Goal: Task Accomplishment & Management: Complete application form

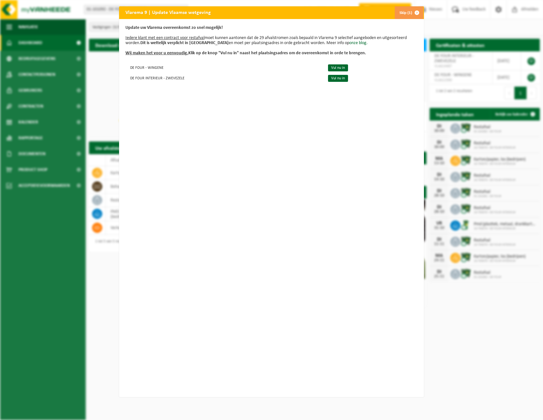
click at [156, 53] on u "Wij maken het voor u eenvoudig." at bounding box center [156, 53] width 63 height 5
click at [331, 67] on link "Vul nu in" at bounding box center [338, 67] width 20 height 7
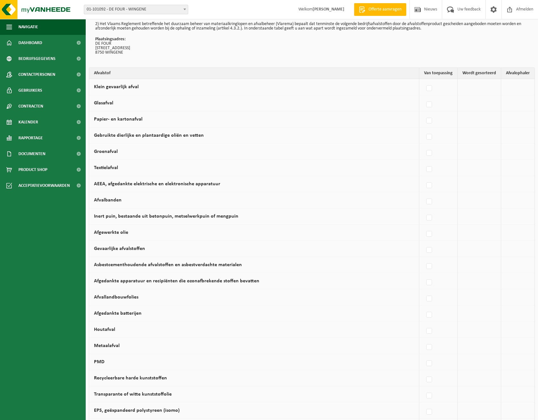
scroll to position [63, 0]
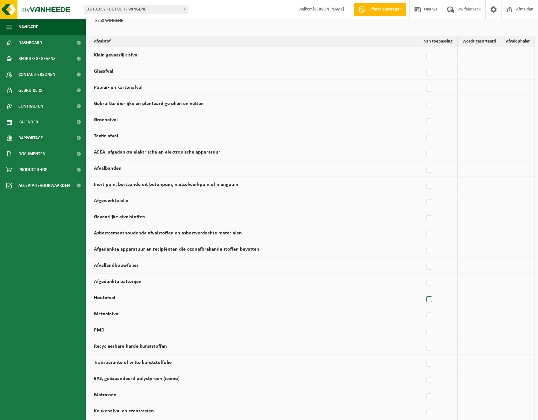
click at [428, 298] on label at bounding box center [429, 300] width 9 height 10
click at [424, 292] on input "Houtafval" at bounding box center [424, 291] width 0 height 0
checkbox input "true"
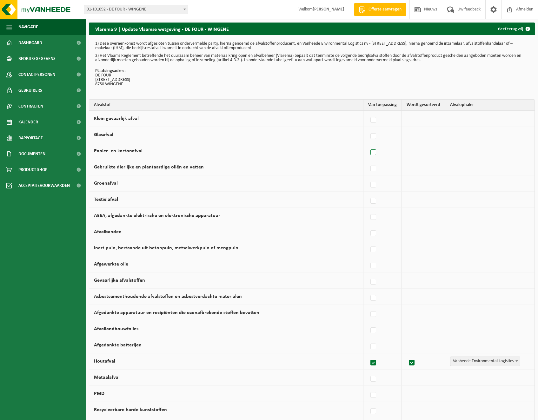
click at [373, 152] on label at bounding box center [373, 153] width 9 height 10
click at [368, 145] on input "Papier- en kartonafval" at bounding box center [368, 144] width 0 height 0
checkbox input "true"
click at [375, 185] on label at bounding box center [373, 185] width 9 height 10
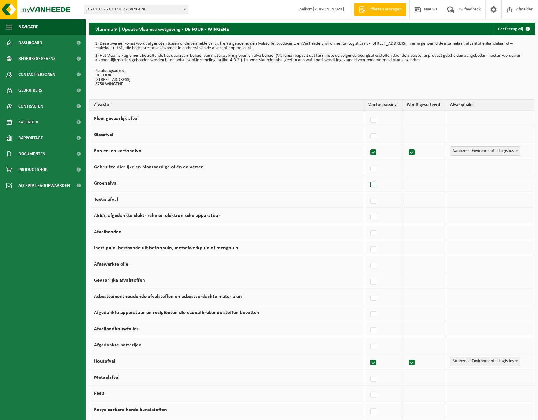
click at [368, 177] on input "Groenafval" at bounding box center [368, 177] width 0 height 0
checkbox input "true"
click at [409, 183] on label at bounding box center [412, 185] width 9 height 10
click at [407, 177] on input "checkbox" at bounding box center [406, 177] width 0 height 0
checkbox input "false"
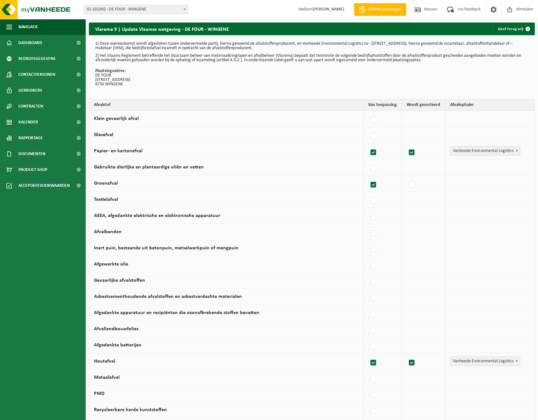
click at [374, 183] on label at bounding box center [373, 185] width 9 height 10
click at [368, 177] on input "Groenafval" at bounding box center [368, 177] width 0 height 0
checkbox input "false"
click at [373, 335] on label at bounding box center [373, 331] width 9 height 10
click at [368, 323] on input "Afvallandbouwfolies" at bounding box center [368, 322] width 0 height 0
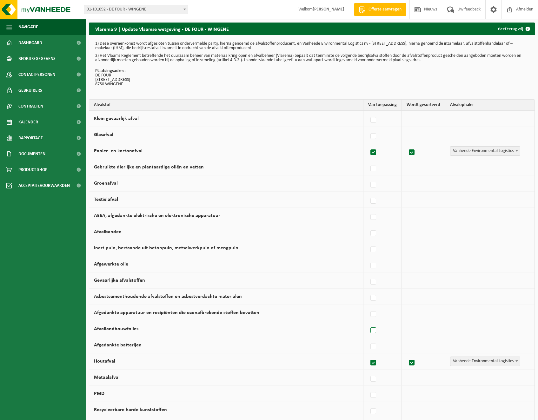
checkbox input "true"
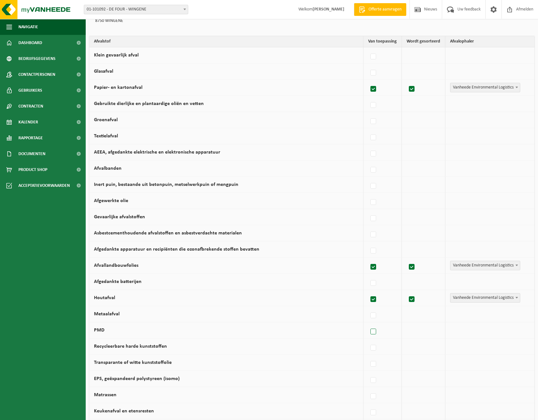
click at [377, 332] on label at bounding box center [373, 332] width 9 height 10
click at [368, 324] on input "PMD" at bounding box center [368, 324] width 0 height 0
checkbox input "true"
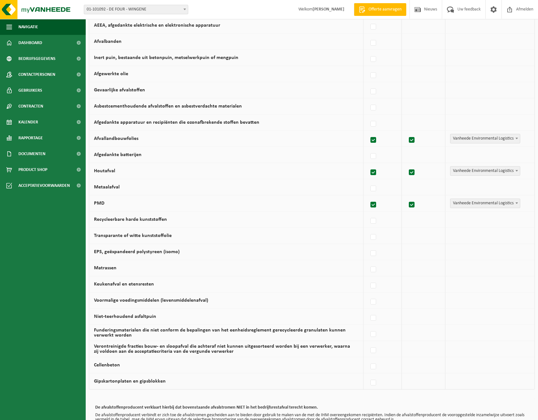
scroll to position [222, 0]
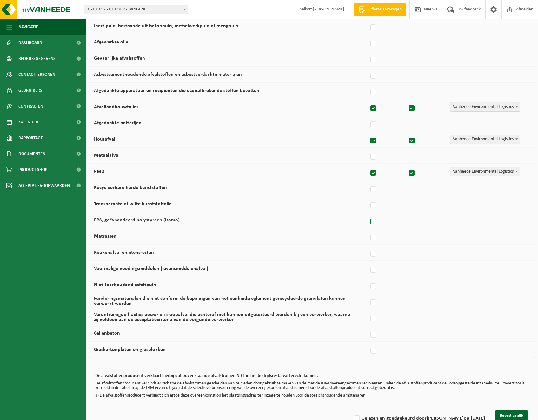
click at [376, 217] on label at bounding box center [373, 222] width 9 height 10
click at [368, 214] on input "EPS, geëxpandeerd polystyreen (isomo)" at bounding box center [368, 214] width 0 height 0
checkbox input "true"
click at [372, 254] on label at bounding box center [373, 254] width 9 height 10
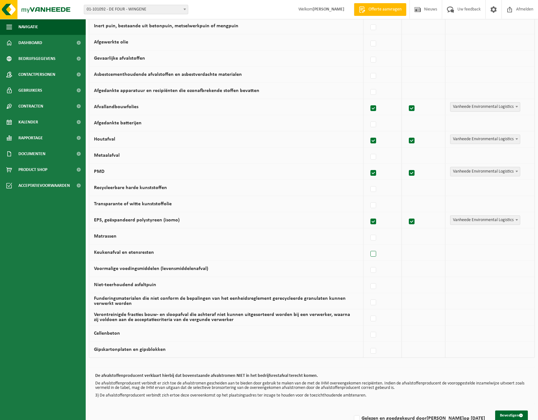
click at [368, 246] on input "Keukenafval en etensresten" at bounding box center [368, 246] width 0 height 0
checkbox input "true"
click at [410, 254] on label at bounding box center [412, 254] width 9 height 10
click at [407, 246] on input "checkbox" at bounding box center [406, 246] width 0 height 0
click at [410, 254] on label at bounding box center [412, 254] width 9 height 10
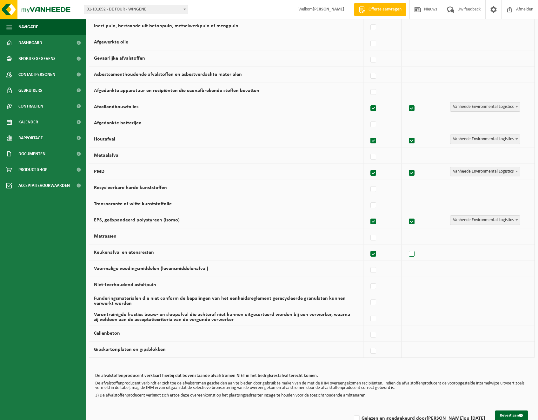
click at [407, 246] on input "checkbox" at bounding box center [406, 246] width 0 height 0
checkbox input "true"
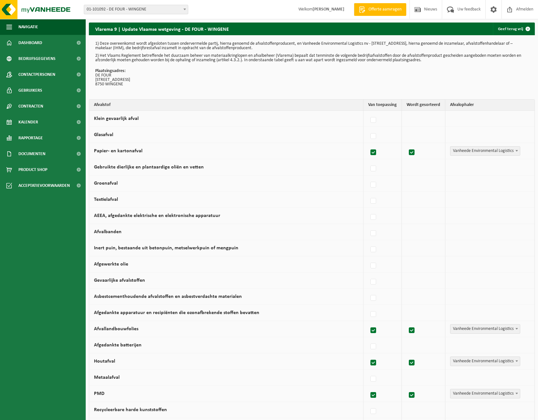
scroll to position [238, 0]
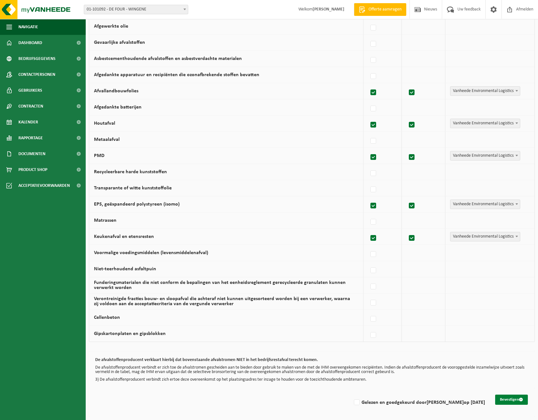
click at [507, 401] on button "Bevestigen" at bounding box center [511, 400] width 33 height 10
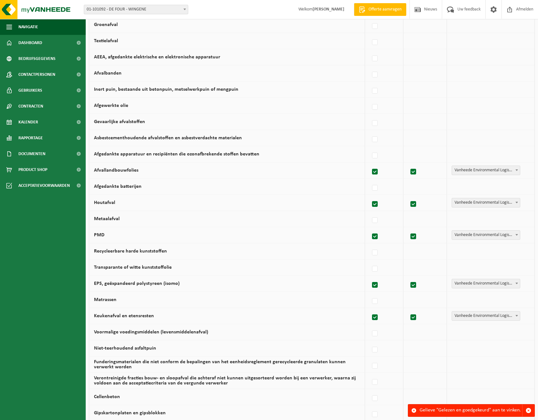
scroll to position [238, 0]
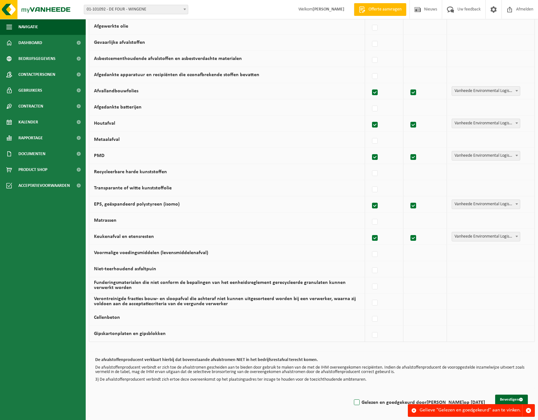
click at [360, 402] on label "Gelezen en goedgekeurd door NICK DE FOUR op 19/09/25" at bounding box center [419, 403] width 132 height 10
click at [352, 395] on input "Gelezen en goedgekeurd door NICK DE FOUR op 19/09/25" at bounding box center [351, 395] width 0 height 0
checkbox input "true"
click at [515, 399] on button "Bevestigen" at bounding box center [511, 400] width 33 height 10
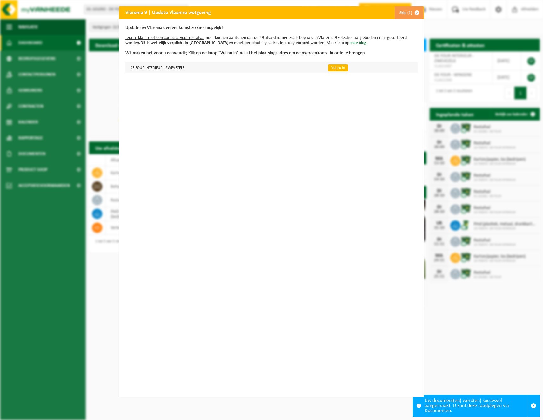
click at [328, 68] on link "Vul nu in" at bounding box center [338, 67] width 20 height 7
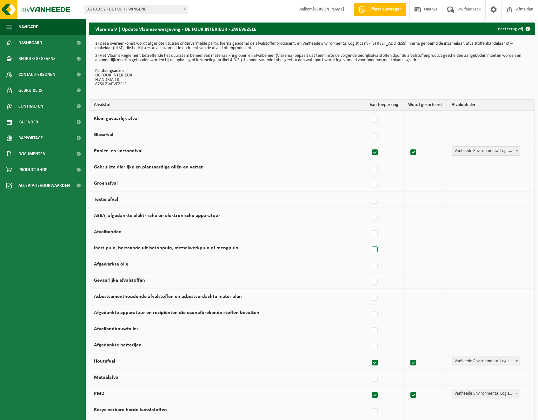
click at [376, 248] on label at bounding box center [375, 250] width 9 height 10
click at [370, 242] on input "Inert puin, bestaande uit betonpuin, metselwerkpuin of mengpuin" at bounding box center [369, 242] width 0 height 0
checkbox input "true"
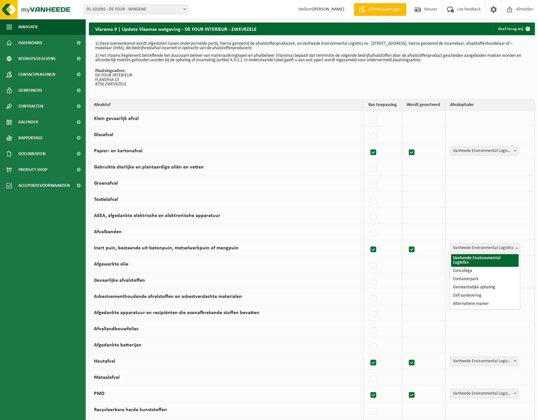
click at [517, 247] on span at bounding box center [517, 248] width 6 height 8
select select "Containerpark"
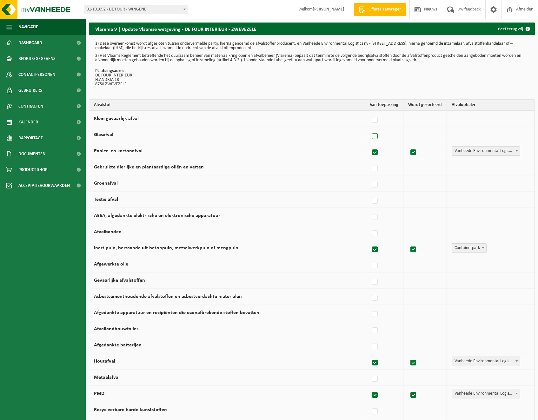
click at [375, 136] on label at bounding box center [375, 137] width 9 height 10
click at [370, 129] on input "Glasafval" at bounding box center [369, 128] width 0 height 0
checkbox input "true"
click at [517, 134] on b at bounding box center [516, 135] width 3 height 2
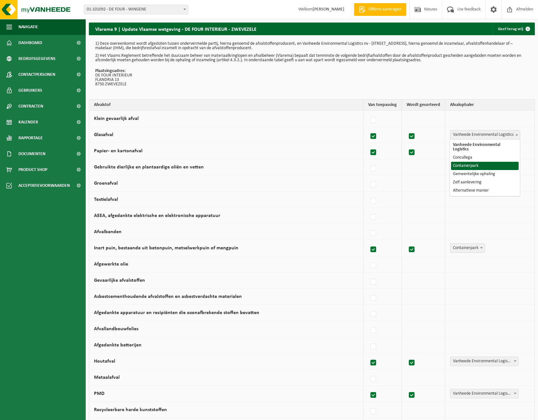
select select "Containerpark"
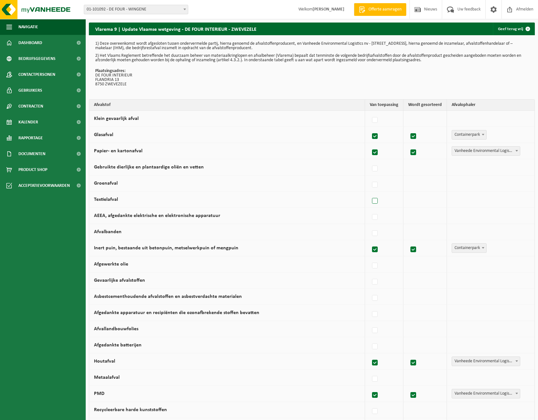
click at [376, 202] on label at bounding box center [375, 201] width 9 height 10
click at [370, 193] on input "Textielafval" at bounding box center [369, 193] width 0 height 0
checkbox input "true"
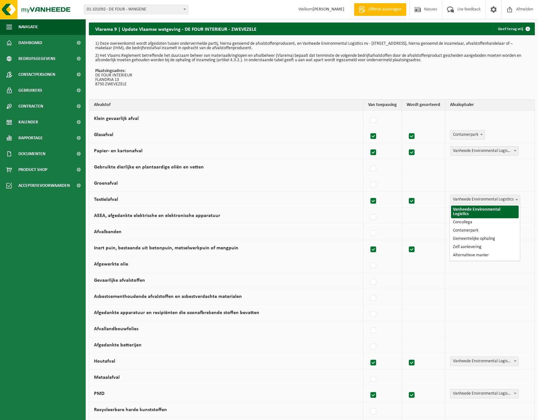
click at [517, 201] on span at bounding box center [517, 199] width 6 height 8
select select "Containerpark"
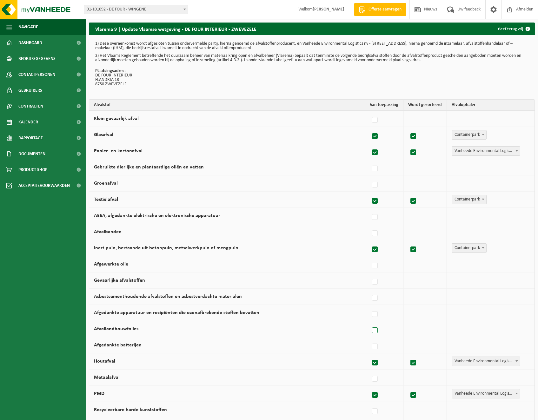
click at [377, 330] on label at bounding box center [375, 331] width 9 height 10
click at [370, 323] on input "Afvallandbouwfolies" at bounding box center [369, 322] width 0 height 0
checkbox input "true"
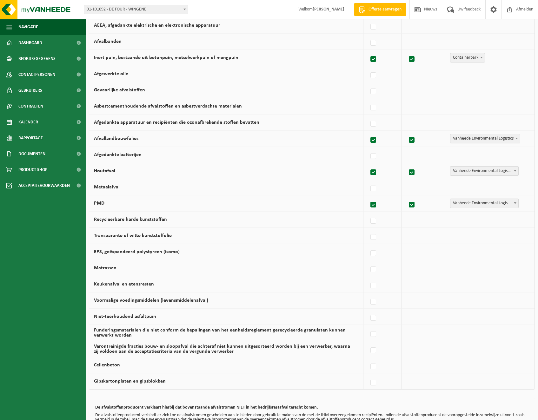
scroll to position [222, 0]
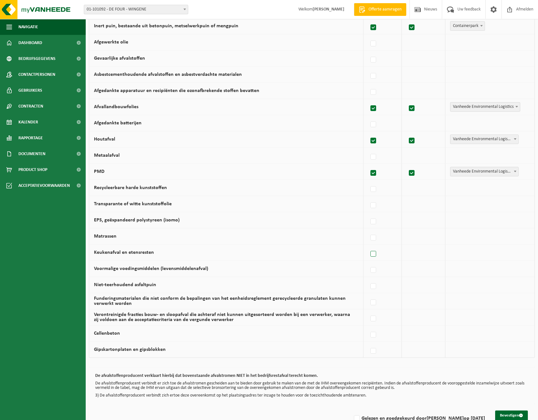
click at [373, 255] on label at bounding box center [373, 254] width 9 height 10
click at [368, 246] on input "Keukenafval en etensresten" at bounding box center [368, 246] width 0 height 0
checkbox input "true"
click at [374, 221] on label at bounding box center [373, 222] width 9 height 10
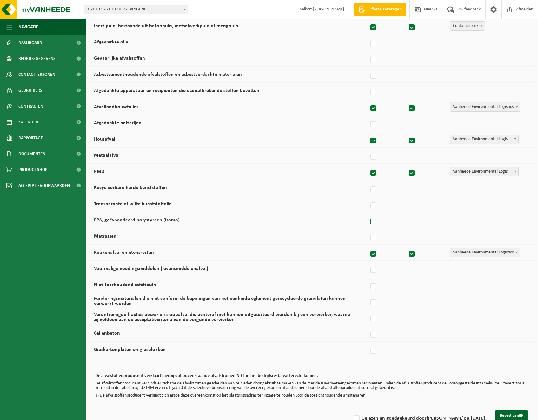
click at [368, 214] on input "EPS, geëxpandeerd polystyreen (isomo)" at bounding box center [368, 214] width 0 height 0
checkbox input "true"
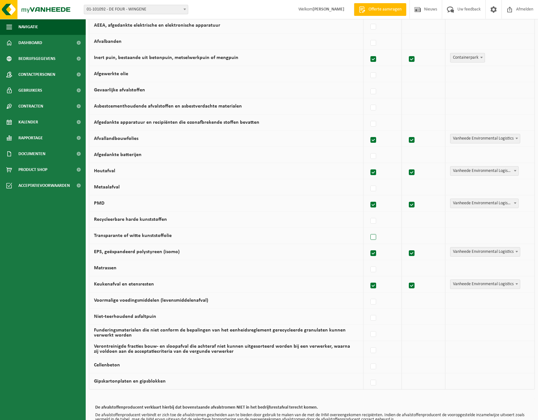
click at [375, 236] on label at bounding box center [373, 238] width 9 height 10
click at [368, 229] on input "Transparante of witte kunststoffolie" at bounding box center [368, 229] width 0 height 0
checkbox input "true"
click at [375, 254] on label at bounding box center [373, 254] width 9 height 10
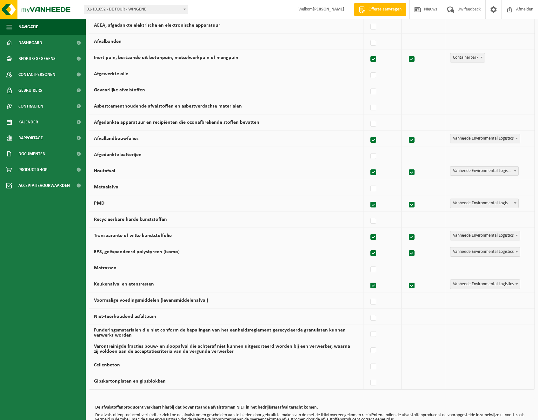
click at [368, 246] on input "EPS, geëxpandeerd polystyreen (isomo)" at bounding box center [368, 245] width 0 height 0
checkbox input "false"
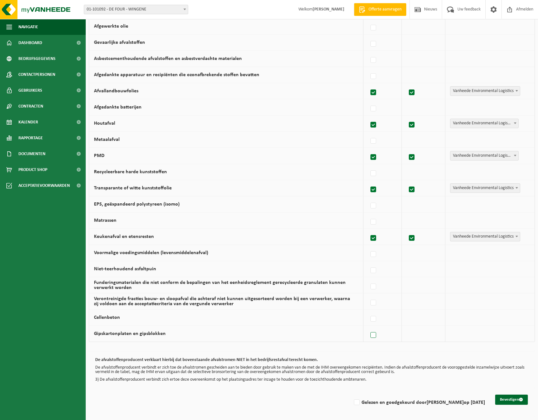
click at [375, 335] on label at bounding box center [373, 336] width 9 height 10
click at [368, 328] on input "Gipskartonplaten en gipsblokken" at bounding box center [368, 327] width 0 height 0
checkbox input "true"
click at [517, 333] on b at bounding box center [516, 334] width 3 height 2
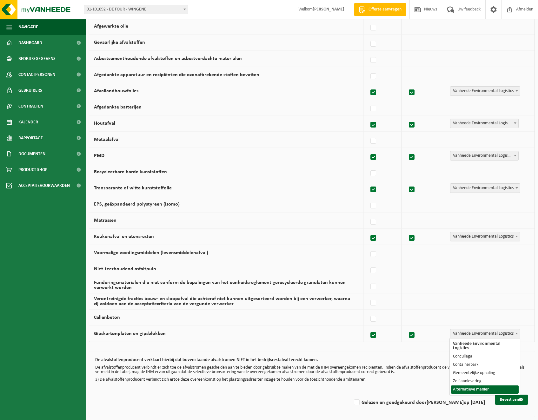
select select "Alternatieve manier"
click at [512, 399] on button "Bevestigen" at bounding box center [511, 400] width 33 height 10
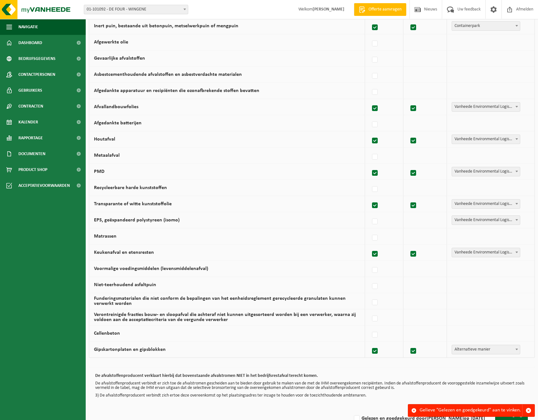
scroll to position [238, 0]
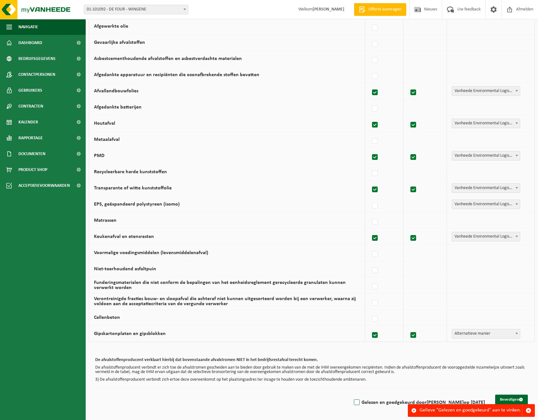
click at [358, 402] on label "Gelezen en goedgekeurd door NICK DE FOUR op 19/09/25" at bounding box center [419, 403] width 132 height 10
click at [352, 395] on input "Gelezen en goedgekeurd door NICK DE FOUR op 19/09/25" at bounding box center [351, 395] width 0 height 0
checkbox input "true"
click at [511, 398] on button "Bevestigen" at bounding box center [511, 400] width 33 height 10
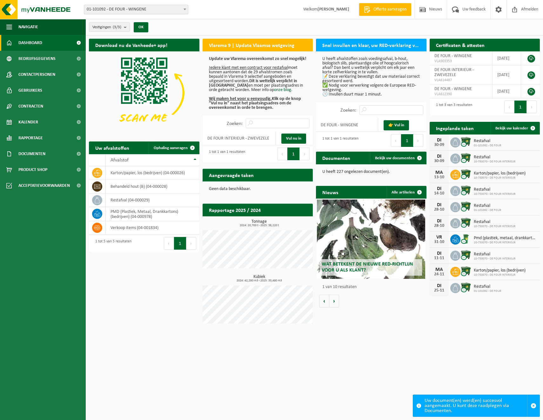
click at [469, 379] on html "Vestiging: 01-101092 - DE FOUR - WINGENE 10-948804 - DE FOUR - WERF WINGENE - W…" at bounding box center [271, 210] width 543 height 420
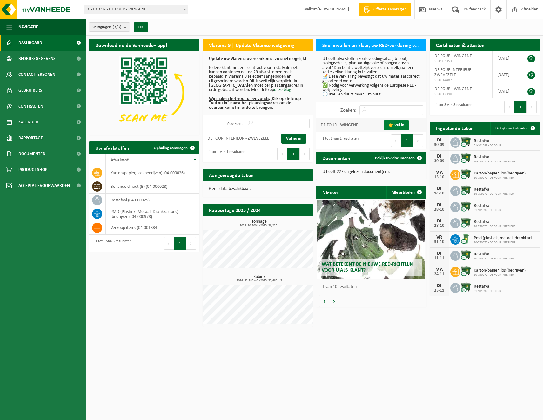
click at [399, 124] on link "👉 Vul in" at bounding box center [395, 125] width 25 height 10
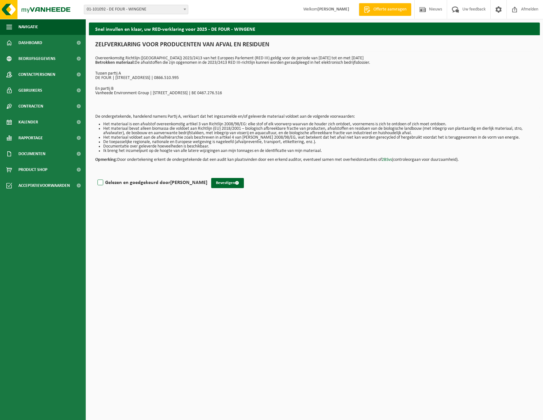
click at [98, 180] on label "Gelezen en goedgekeurd door NICK DE FOUR" at bounding box center [151, 183] width 111 height 10
click at [207, 175] on input "Gelezen en goedgekeurd door NICK DE FOUR" at bounding box center [207, 175] width 0 height 0
checkbox input "true"
click at [224, 182] on button "Bevestigen" at bounding box center [227, 183] width 33 height 10
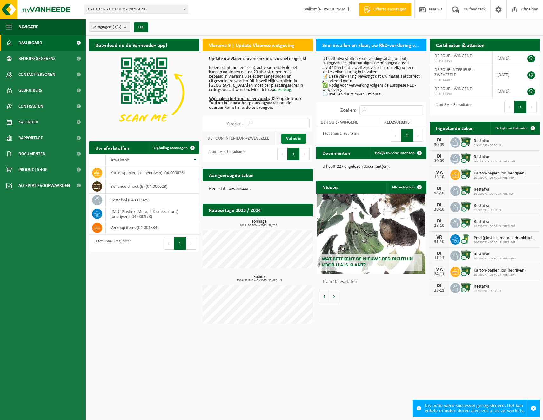
click at [290, 139] on link "Vul nu in" at bounding box center [293, 139] width 25 height 10
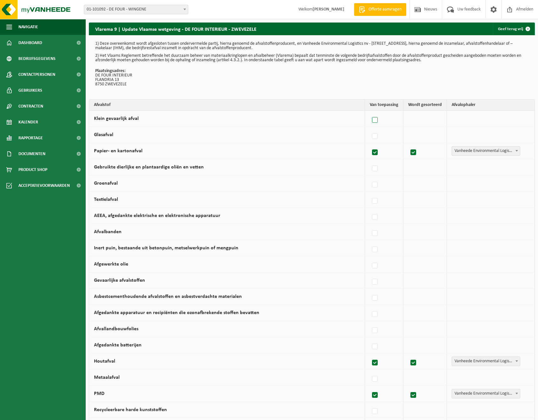
click at [375, 121] on label at bounding box center [375, 121] width 9 height 10
click at [370, 112] on input "Klein gevaarlijk afval" at bounding box center [369, 112] width 0 height 0
checkbox input "true"
click at [519, 117] on span at bounding box center [517, 118] width 6 height 8
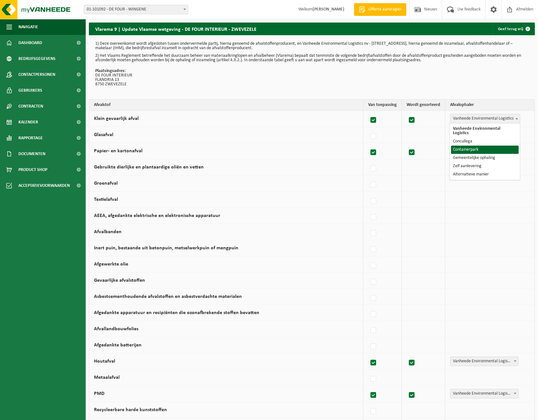
select select "Containerpark"
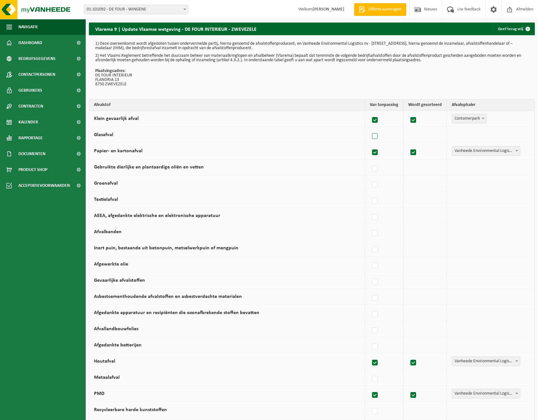
click at [377, 135] on label at bounding box center [375, 137] width 9 height 10
click at [370, 129] on input "Glasafval" at bounding box center [369, 128] width 0 height 0
checkbox input "true"
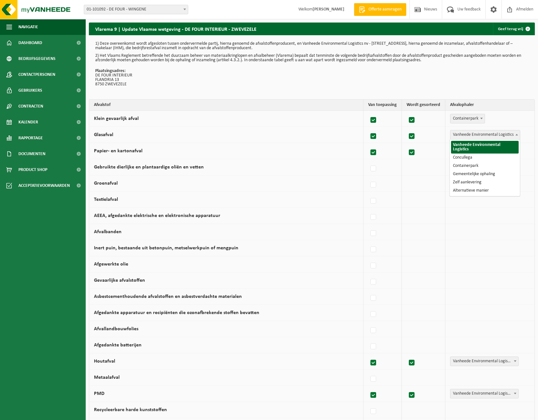
click at [519, 134] on span at bounding box center [517, 134] width 6 height 8
select select "Containerpark"
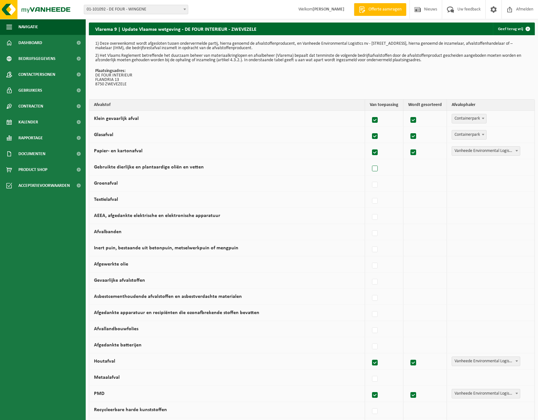
click at [377, 167] on label at bounding box center [375, 169] width 9 height 10
click at [370, 161] on input "Gebruikte dierlijke en plantaardige oliën en vetten" at bounding box center [369, 161] width 0 height 0
checkbox input "true"
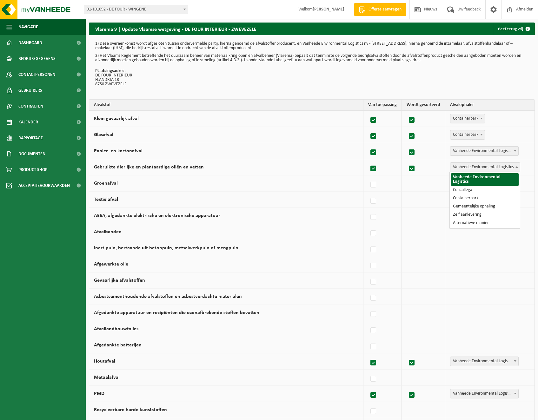
click at [514, 167] on span at bounding box center [517, 167] width 6 height 8
select select "Containerpark"
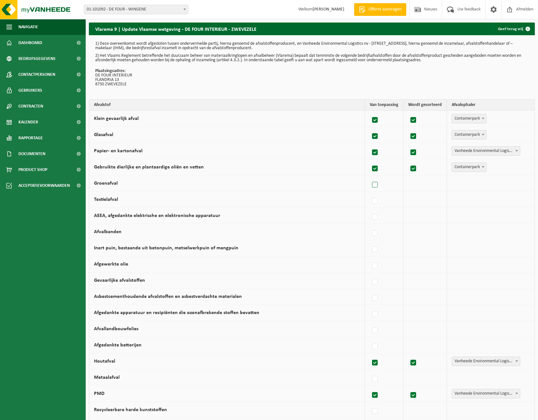
click at [376, 185] on label at bounding box center [375, 185] width 9 height 10
click at [370, 177] on input "Groenafval" at bounding box center [369, 177] width 0 height 0
checkbox input "true"
click at [517, 183] on b at bounding box center [516, 184] width 3 height 2
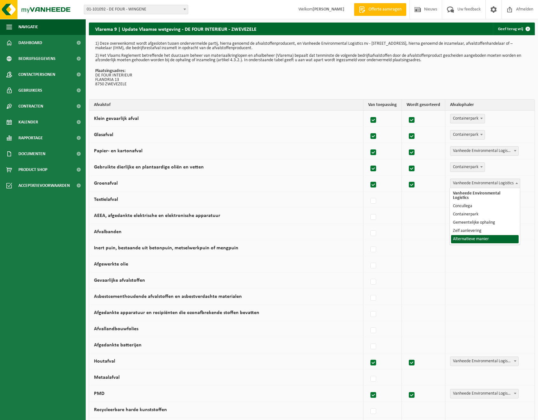
select select "Alternatieve manier"
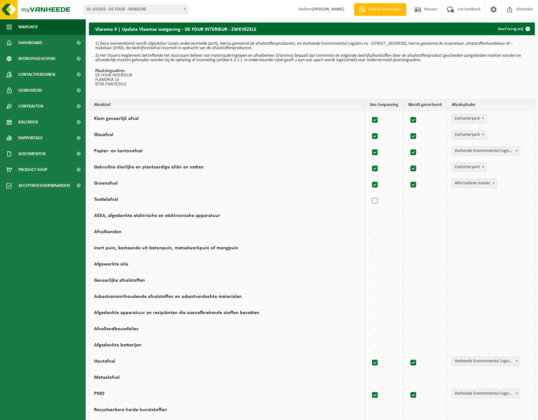
click at [378, 204] on label at bounding box center [375, 201] width 9 height 10
click at [370, 193] on input "Textielafval" at bounding box center [369, 193] width 0 height 0
checkbox input "true"
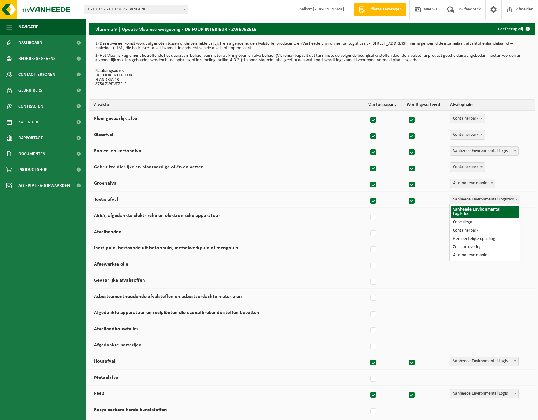
click at [517, 199] on b at bounding box center [516, 200] width 3 height 2
select select "Containerpark"
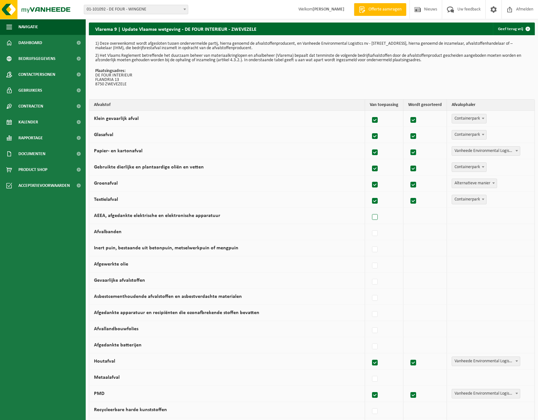
click at [375, 218] on label at bounding box center [375, 218] width 9 height 10
click at [370, 209] on input "AEEA, afgedankte elektrische en elektronische apparatuur" at bounding box center [369, 209] width 0 height 0
checkbox input "true"
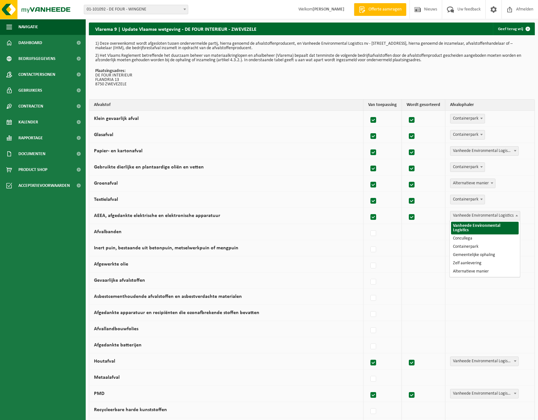
click at [517, 215] on b at bounding box center [516, 216] width 3 height 2
select select "Alternatieve manier"
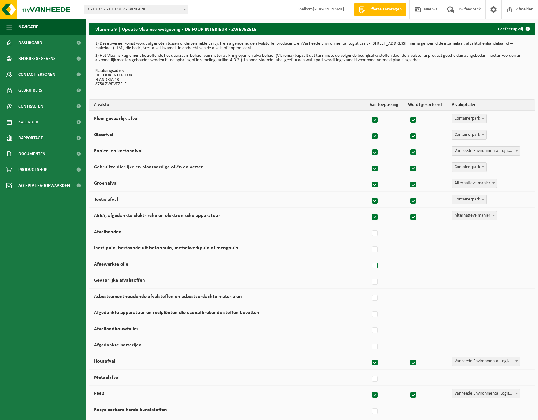
click at [379, 266] on label at bounding box center [375, 266] width 9 height 10
click at [370, 258] on input "Afgewerkte olie" at bounding box center [369, 258] width 0 height 0
checkbox input "true"
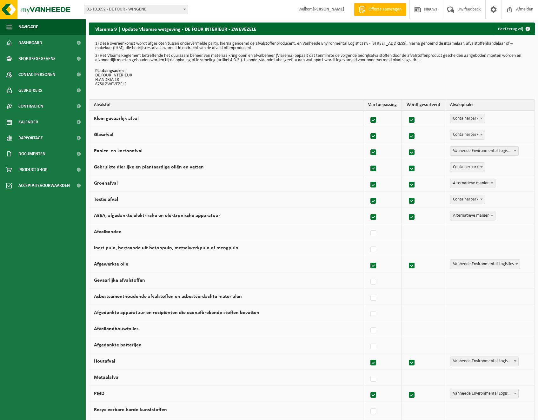
click at [378, 266] on label at bounding box center [373, 266] width 9 height 10
click at [368, 258] on input "Afgewerkte olie" at bounding box center [368, 258] width 0 height 0
checkbox input "false"
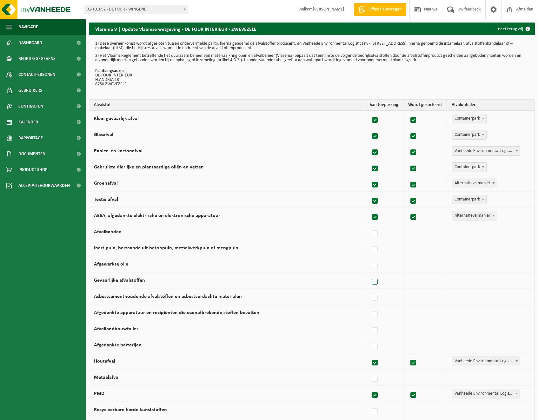
click at [374, 284] on label at bounding box center [375, 282] width 9 height 10
click at [370, 274] on input "Gevaarlijke afvalstoffen" at bounding box center [369, 274] width 0 height 0
checkbox input "true"
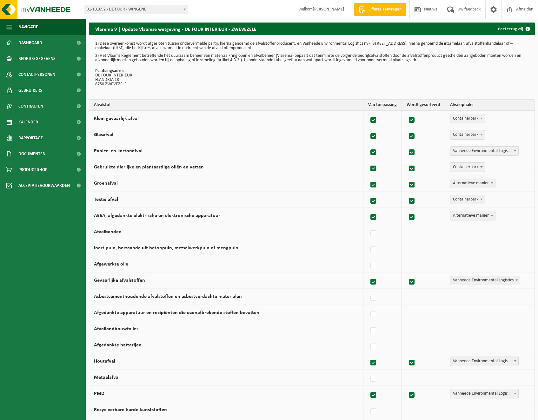
click at [515, 281] on span at bounding box center [517, 280] width 6 height 8
click at [375, 282] on label at bounding box center [373, 282] width 9 height 10
click at [368, 274] on input "Gevaarlijke afvalstoffen" at bounding box center [368, 274] width 0 height 0
checkbox input "false"
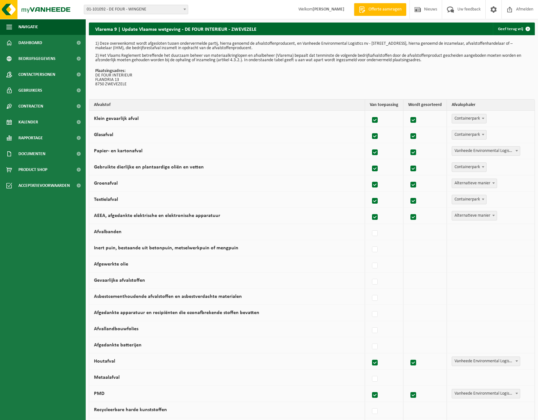
scroll to position [63, 0]
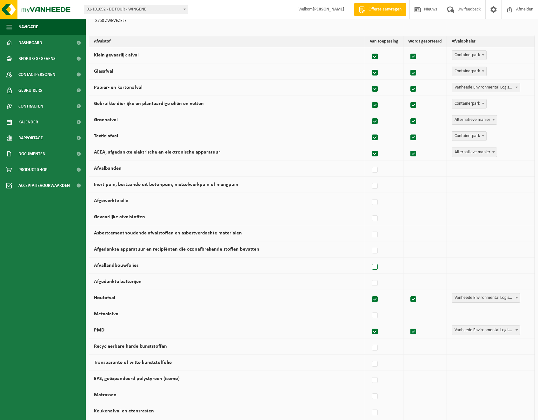
click at [374, 269] on label at bounding box center [375, 267] width 9 height 10
click at [370, 259] on input "Afvallandbouwfolies" at bounding box center [369, 259] width 0 height 0
checkbox input "true"
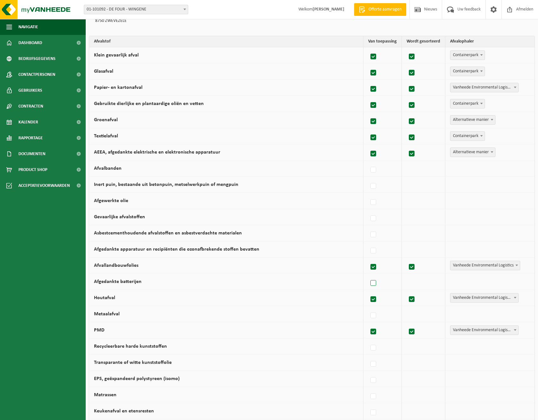
click at [374, 282] on label at bounding box center [373, 284] width 9 height 10
click at [368, 276] on input "Afgedankte batterijen" at bounding box center [368, 275] width 0 height 0
checkbox input "true"
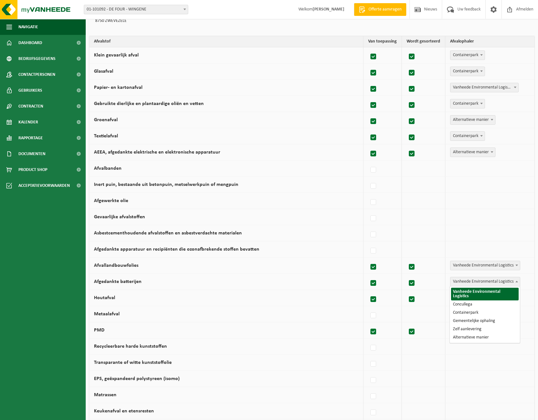
click at [513, 282] on span "Vanheede Environmental Logistics" at bounding box center [485, 281] width 70 height 9
select select "Alternatieve manier"
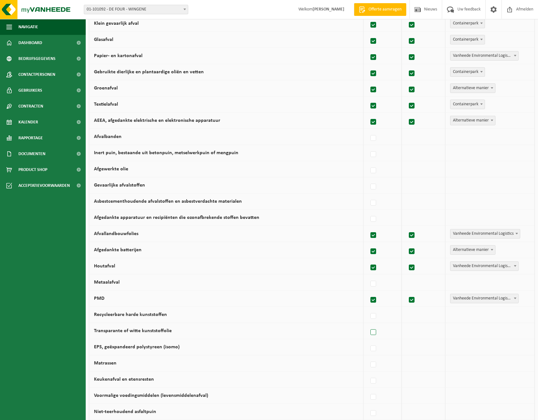
click at [376, 332] on label at bounding box center [373, 333] width 9 height 10
click at [368, 325] on input "Transparante of witte kunststoffolie" at bounding box center [368, 324] width 0 height 0
checkbox input "true"
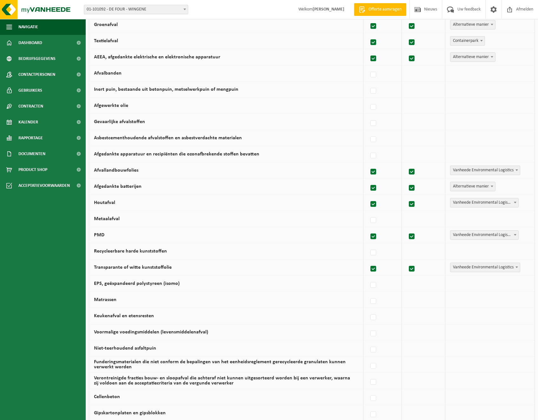
click at [376, 332] on label at bounding box center [373, 334] width 9 height 10
click at [368, 326] on input "Voormalige voedingsmiddelen (levensmiddelenafval)" at bounding box center [368, 326] width 0 height 0
checkbox input "true"
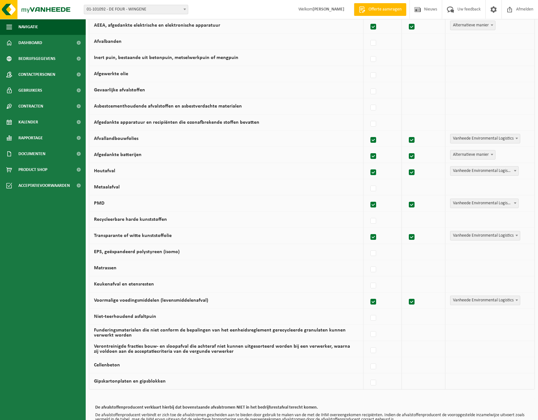
scroll to position [222, 0]
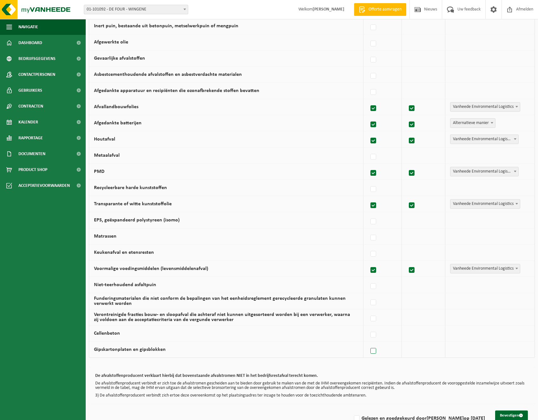
click at [375, 353] on label at bounding box center [373, 352] width 9 height 10
click at [368, 343] on input "Gipskartonplaten en gipsblokken" at bounding box center [368, 343] width 0 height 0
checkbox input "true"
click at [519, 350] on span at bounding box center [517, 349] width 6 height 8
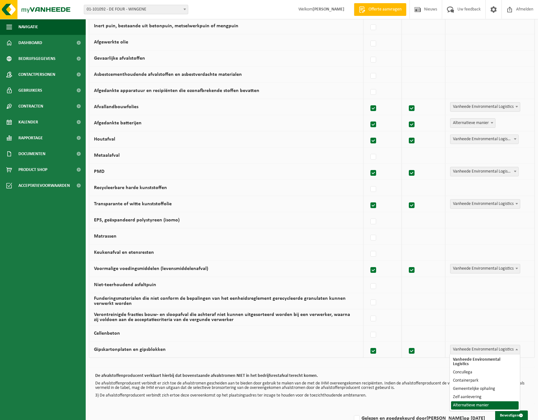
select select "Alternatieve manier"
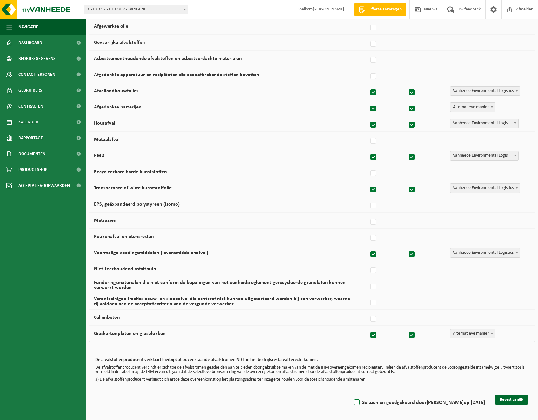
click at [359, 403] on label "Gelezen en goedgekeurd door [PERSON_NAME] op [DATE]" at bounding box center [419, 403] width 132 height 10
click at [352, 395] on input "Gelezen en goedgekeurd door [PERSON_NAME] op [DATE]" at bounding box center [351, 395] width 0 height 0
checkbox input "true"
click at [506, 400] on button "Bevestigen" at bounding box center [511, 400] width 33 height 10
